Goal: Check status: Check status

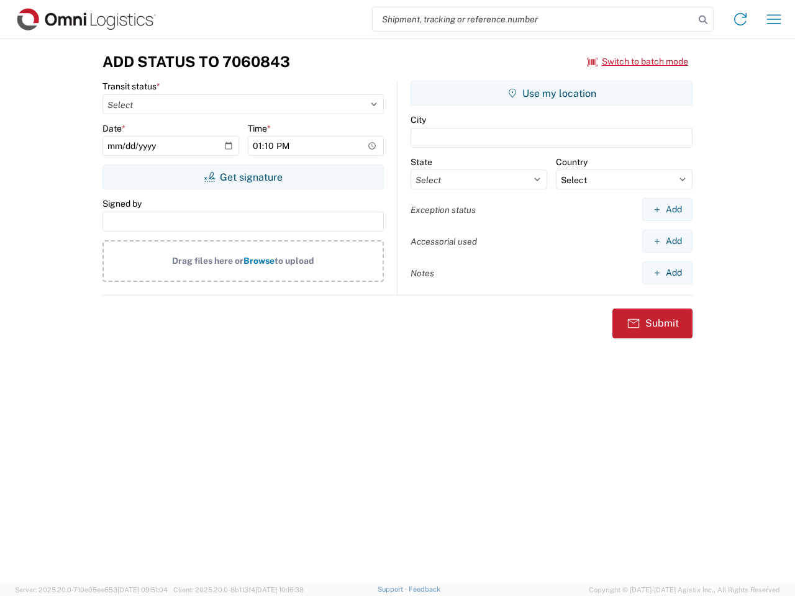
click at [533, 19] on input "search" at bounding box center [533, 19] width 322 height 24
click at [703, 20] on icon at bounding box center [702, 19] width 17 height 17
click at [740, 19] on icon at bounding box center [740, 19] width 20 height 20
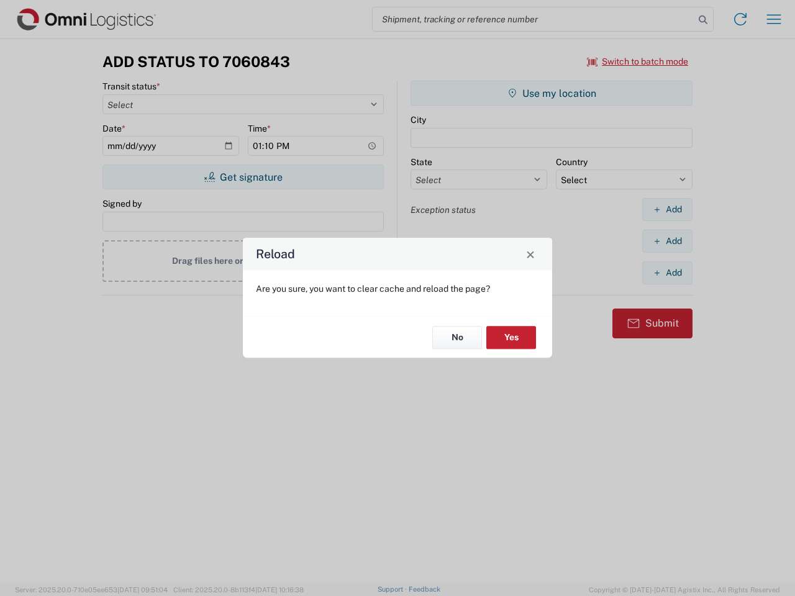
click at [638, 61] on div "Reload Are you sure, you want to clear cache and reload the page? No Yes" at bounding box center [397, 298] width 795 height 596
click at [243, 177] on div "Reload Are you sure, you want to clear cache and reload the page? No Yes" at bounding box center [397, 298] width 795 height 596
click at [551, 93] on div "Reload Are you sure, you want to clear cache and reload the page? No Yes" at bounding box center [397, 298] width 795 height 596
click at [667, 209] on div "Reload Are you sure, you want to clear cache and reload the page? No Yes" at bounding box center [397, 298] width 795 height 596
click at [667, 241] on div "Reload Are you sure, you want to clear cache and reload the page? No Yes" at bounding box center [397, 298] width 795 height 596
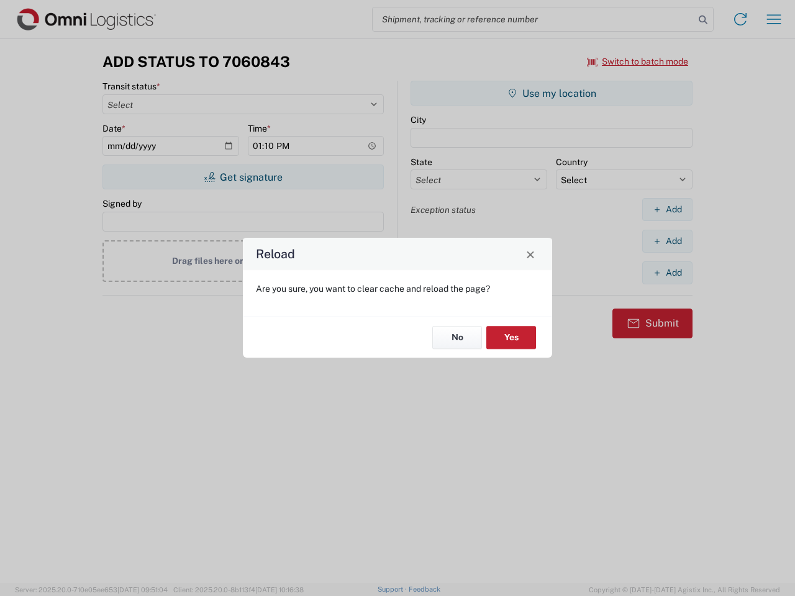
click at [667, 273] on div "Reload Are you sure, you want to clear cache and reload the page? No Yes" at bounding box center [397, 298] width 795 height 596
